Goal: Task Accomplishment & Management: Complete application form

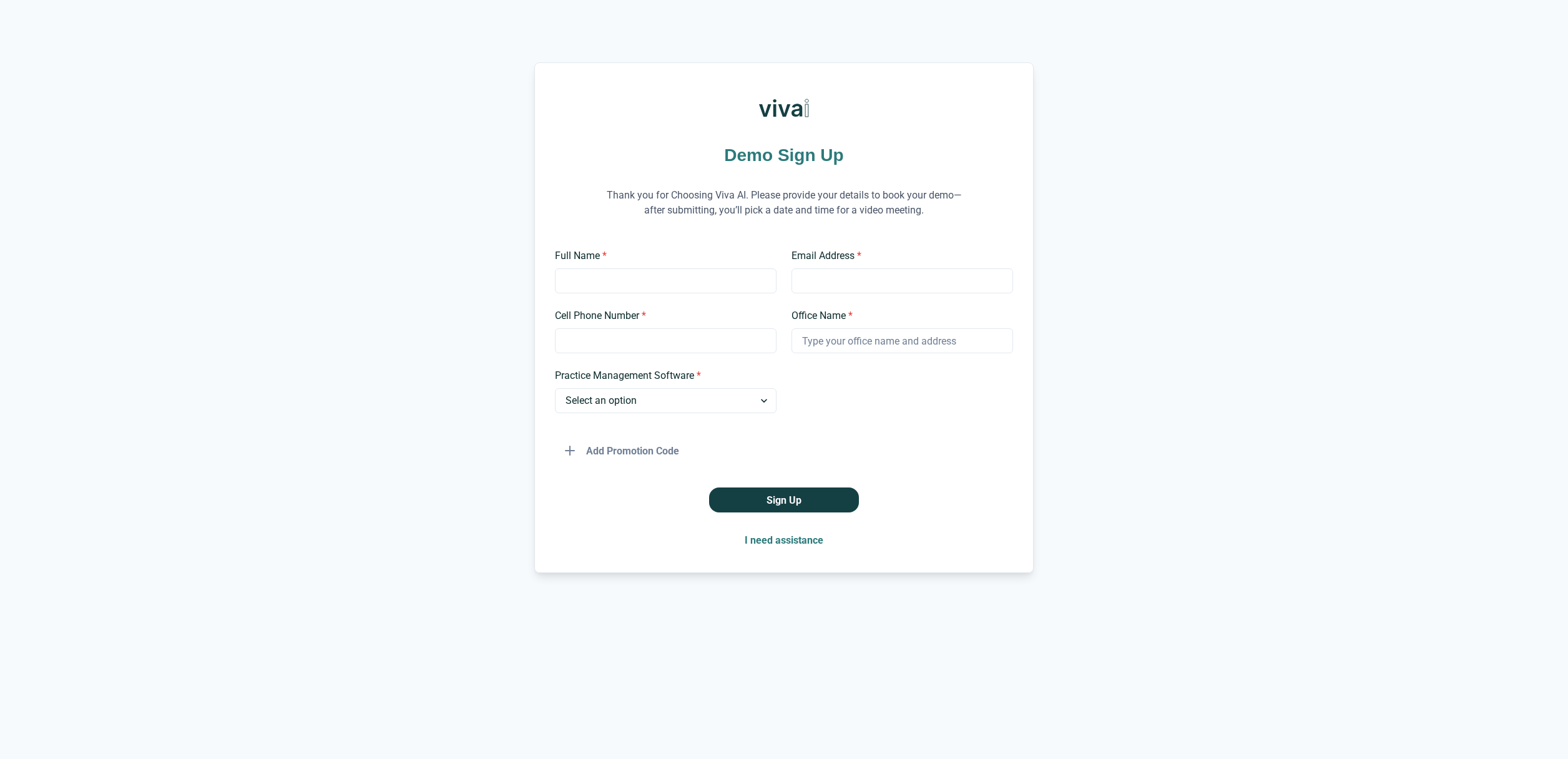
scroll to position [1656, 0]
drag, startPoint x: 713, startPoint y: 196, endPoint x: 746, endPoint y: 194, distance: 33.1
type textarea "Viva AI."
click at [746, 194] on p "Thank you for Choosing Viva AI. Please provide your details to book your demo—a…" at bounding box center [784, 203] width 374 height 61
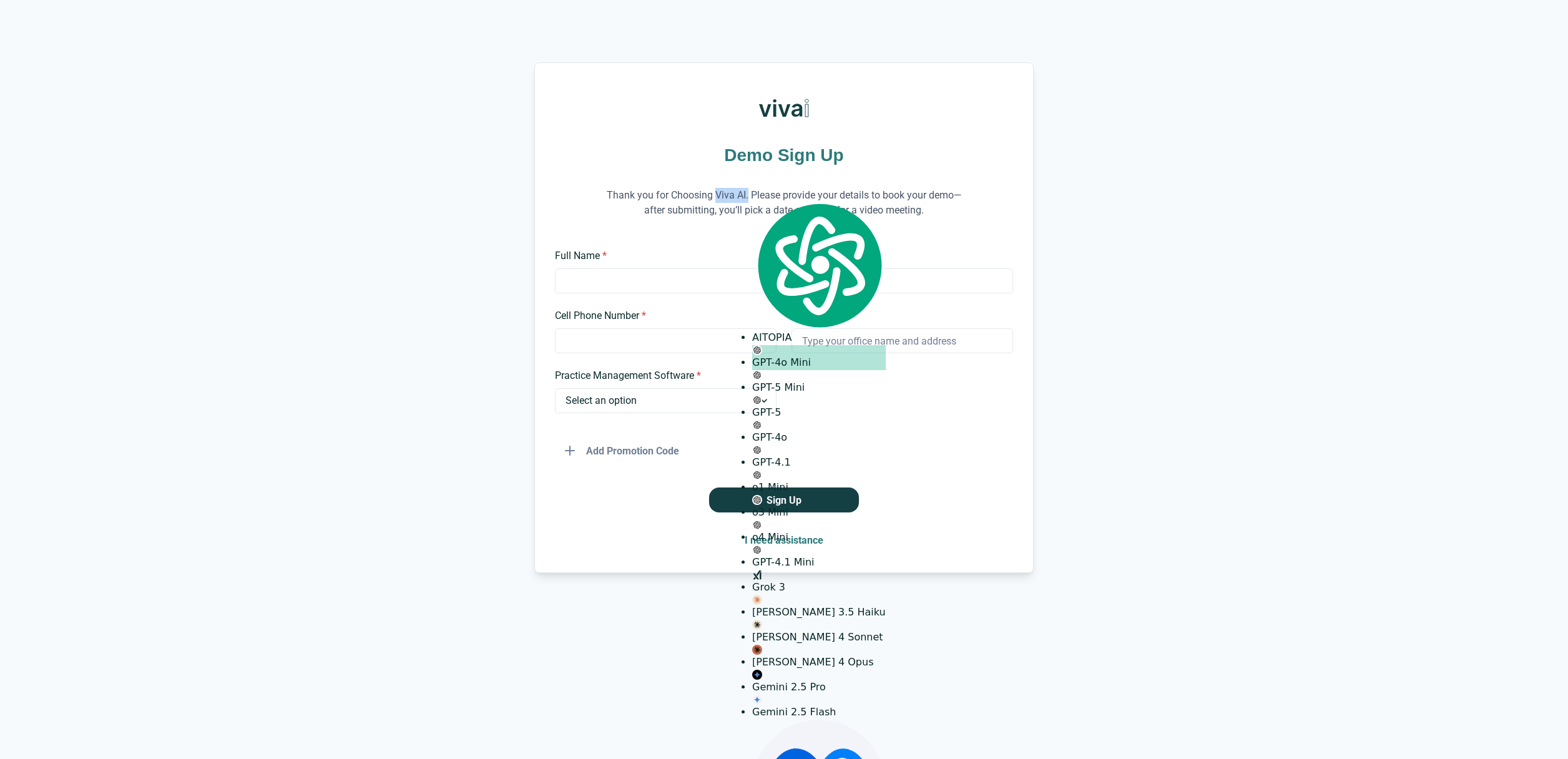
copy p "Viva AI."
click at [420, 279] on div "Demo Sign Up Thank you for Choosing Viva AI. Please provide your details to boo…" at bounding box center [784, 318] width 1568 height 511
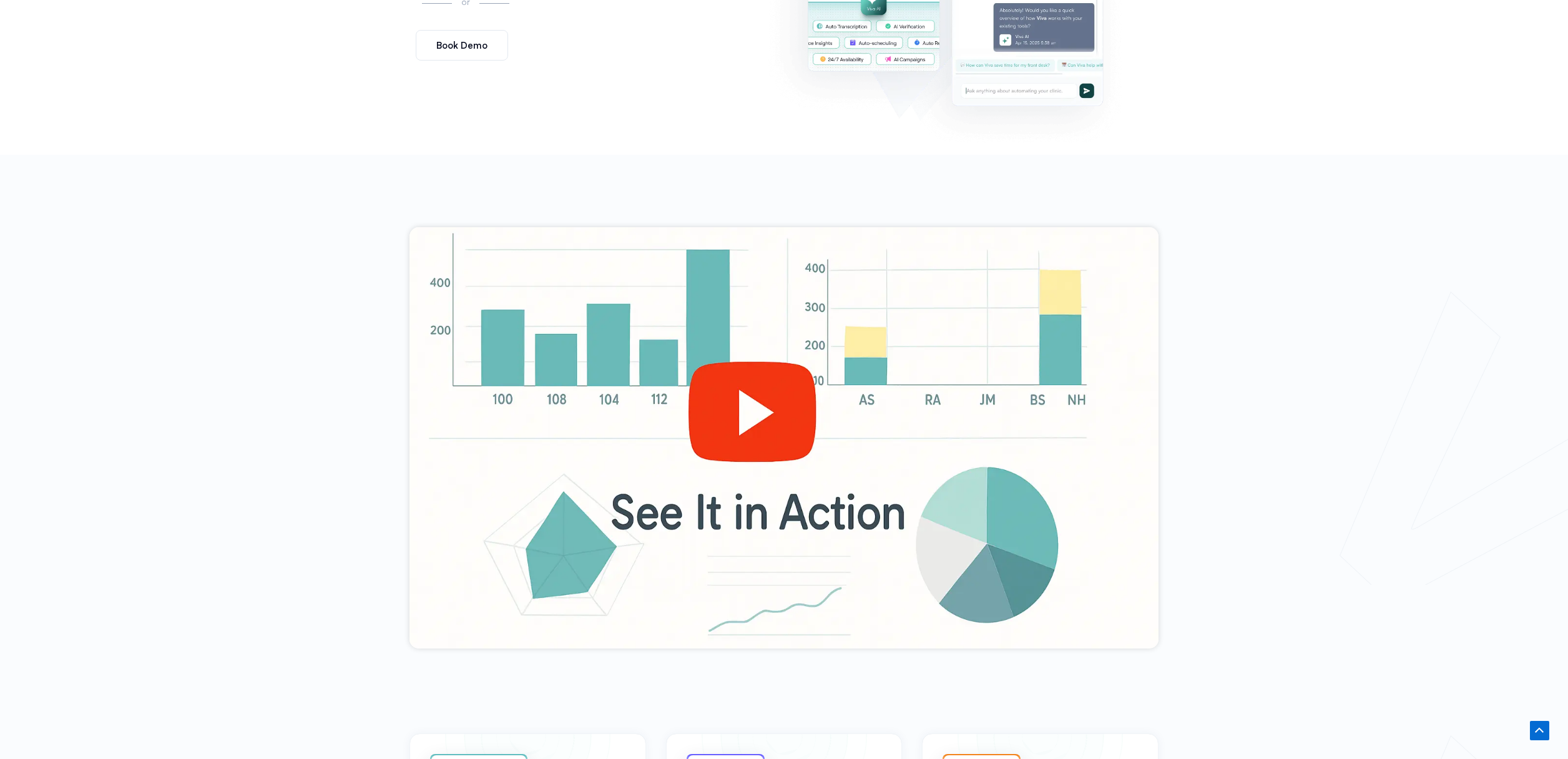
scroll to position [1656, 0]
click at [743, 392] on div at bounding box center [784, 438] width 749 height 421
